Goal: Task Accomplishment & Management: Use online tool/utility

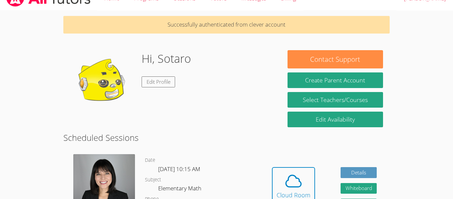
scroll to position [13, 0]
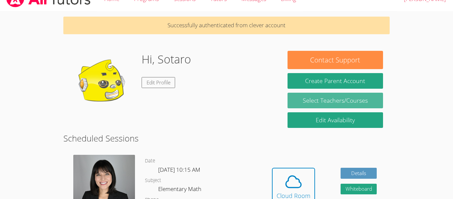
click at [375, 103] on link "Select Teachers/Courses" at bounding box center [336, 101] width 96 height 16
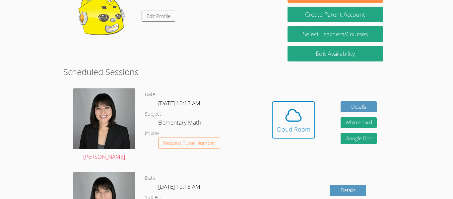
scroll to position [80, 0]
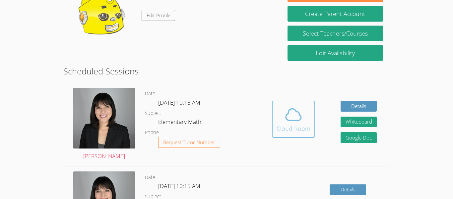
click at [304, 122] on span at bounding box center [294, 114] width 34 height 19
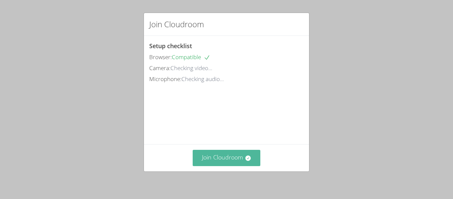
click at [227, 163] on button "Join Cloudroom" at bounding box center [227, 158] width 68 height 16
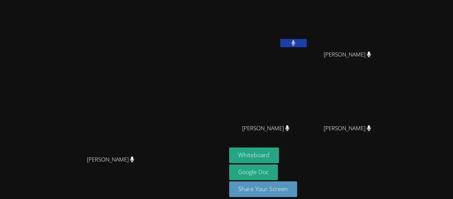
click at [307, 39] on button at bounding box center [293, 43] width 27 height 8
click at [297, 41] on icon at bounding box center [293, 43] width 7 height 6
click at [296, 40] on icon at bounding box center [293, 43] width 4 height 6
click at [297, 40] on icon at bounding box center [293, 43] width 7 height 6
click at [296, 41] on icon at bounding box center [293, 43] width 4 height 6
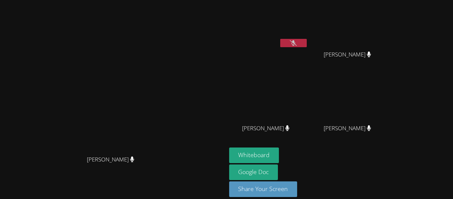
click at [297, 41] on icon at bounding box center [293, 43] width 7 height 6
click at [296, 41] on icon at bounding box center [293, 43] width 4 height 6
click at [297, 41] on icon at bounding box center [293, 43] width 7 height 6
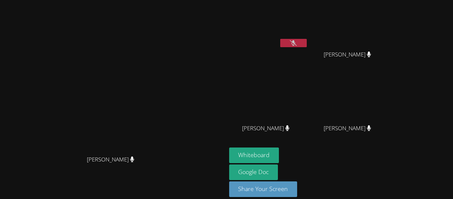
click at [297, 41] on icon at bounding box center [293, 43] width 7 height 6
drag, startPoint x: 120, startPoint y: 176, endPoint x: 135, endPoint y: 176, distance: 14.6
click at [134, 164] on span "[PERSON_NAME]" at bounding box center [110, 160] width 47 height 10
click at [144, 133] on video at bounding box center [113, 90] width 100 height 124
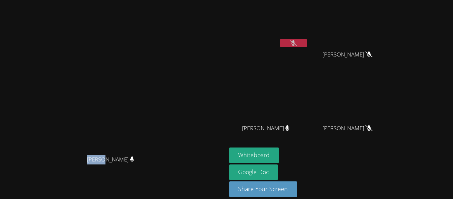
click at [83, 152] on video at bounding box center [113, 90] width 100 height 124
click at [92, 179] on div "[PERSON_NAME]" at bounding box center [113, 165] width 221 height 27
click at [91, 179] on div "[PERSON_NAME]" at bounding box center [113, 165] width 221 height 27
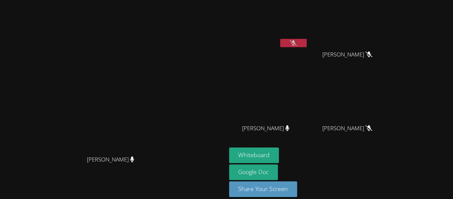
click at [91, 179] on div "[PERSON_NAME]" at bounding box center [113, 165] width 221 height 27
click at [101, 179] on div "[PERSON_NAME]" at bounding box center [113, 165] width 221 height 27
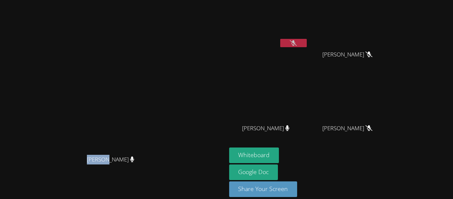
click at [101, 179] on div "[PERSON_NAME]" at bounding box center [113, 165] width 221 height 27
click at [97, 180] on div at bounding box center [97, 180] width 0 height 0
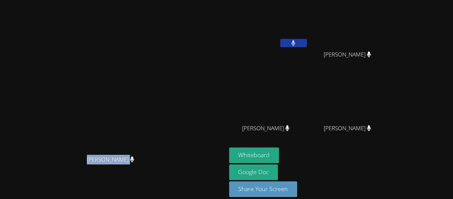
click at [110, 0] on div at bounding box center [66, 0] width 133 height 0
click at [140, 89] on video at bounding box center [113, 90] width 100 height 124
click at [163, 98] on video at bounding box center [113, 90] width 100 height 124
click at [163, 100] on video at bounding box center [113, 90] width 100 height 124
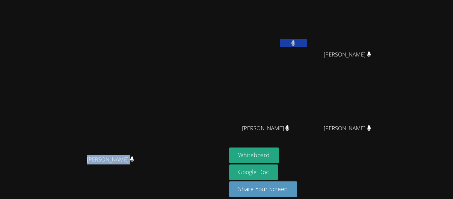
click at [0, 0] on div "[PERSON_NAME]" at bounding box center [0, 0] width 0 height 0
click at [297, 42] on icon at bounding box center [293, 43] width 7 height 6
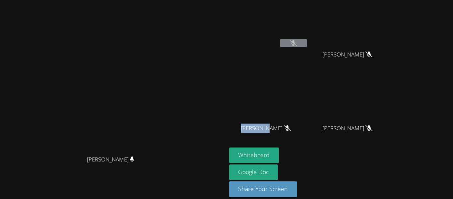
drag, startPoint x: 299, startPoint y: 127, endPoint x: 324, endPoint y: 126, distance: 25.6
click at [291, 126] on span "Leonardo Regalado" at bounding box center [266, 128] width 50 height 10
click at [308, 136] on div "Leonardo Regalado" at bounding box center [268, 134] width 79 height 27
click at [340, 132] on div at bounding box center [340, 132] width 0 height 0
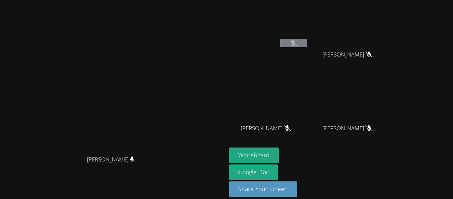
click at [290, 124] on div "Leonardo Regalado" at bounding box center [268, 134] width 79 height 27
drag, startPoint x: 298, startPoint y: 125, endPoint x: 351, endPoint y: 125, distance: 52.8
click at [308, 125] on div "Leonardo Regalado" at bounding box center [268, 134] width 79 height 27
click at [347, 115] on div at bounding box center [347, 115] width 0 height 0
click at [133, 0] on div at bounding box center [66, 0] width 133 height 0
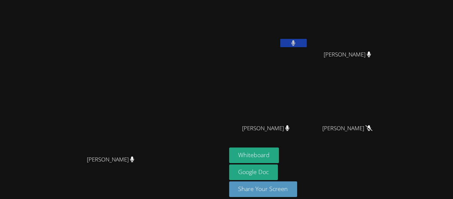
click at [387, 138] on div "Xian Riley Peralta" at bounding box center [350, 134] width 79 height 27
click at [279, 151] on button "Whiteboard" at bounding box center [254, 155] width 50 height 16
click at [297, 43] on icon at bounding box center [293, 43] width 7 height 6
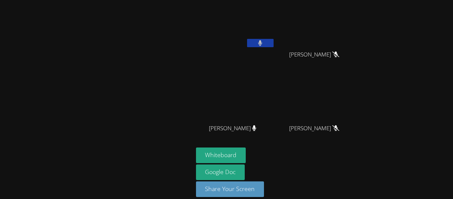
click at [270, 40] on button at bounding box center [260, 43] width 27 height 8
click at [262, 42] on icon at bounding box center [260, 43] width 7 height 6
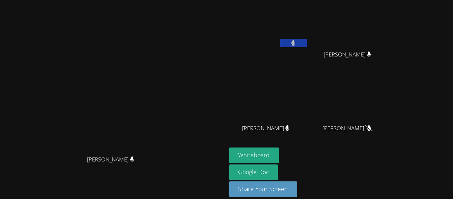
click at [285, 42] on video at bounding box center [268, 25] width 79 height 44
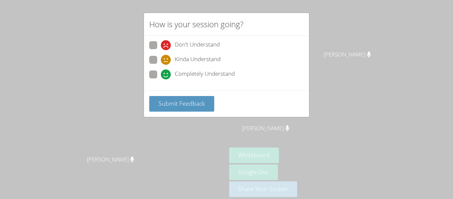
click at [182, 126] on div "How is your session going? Don't Understand Kinda Understand Completely Underst…" at bounding box center [226, 99] width 453 height 199
click at [164, 108] on button "Submit Feedback" at bounding box center [181, 104] width 65 height 16
